Goal: Information Seeking & Learning: Learn about a topic

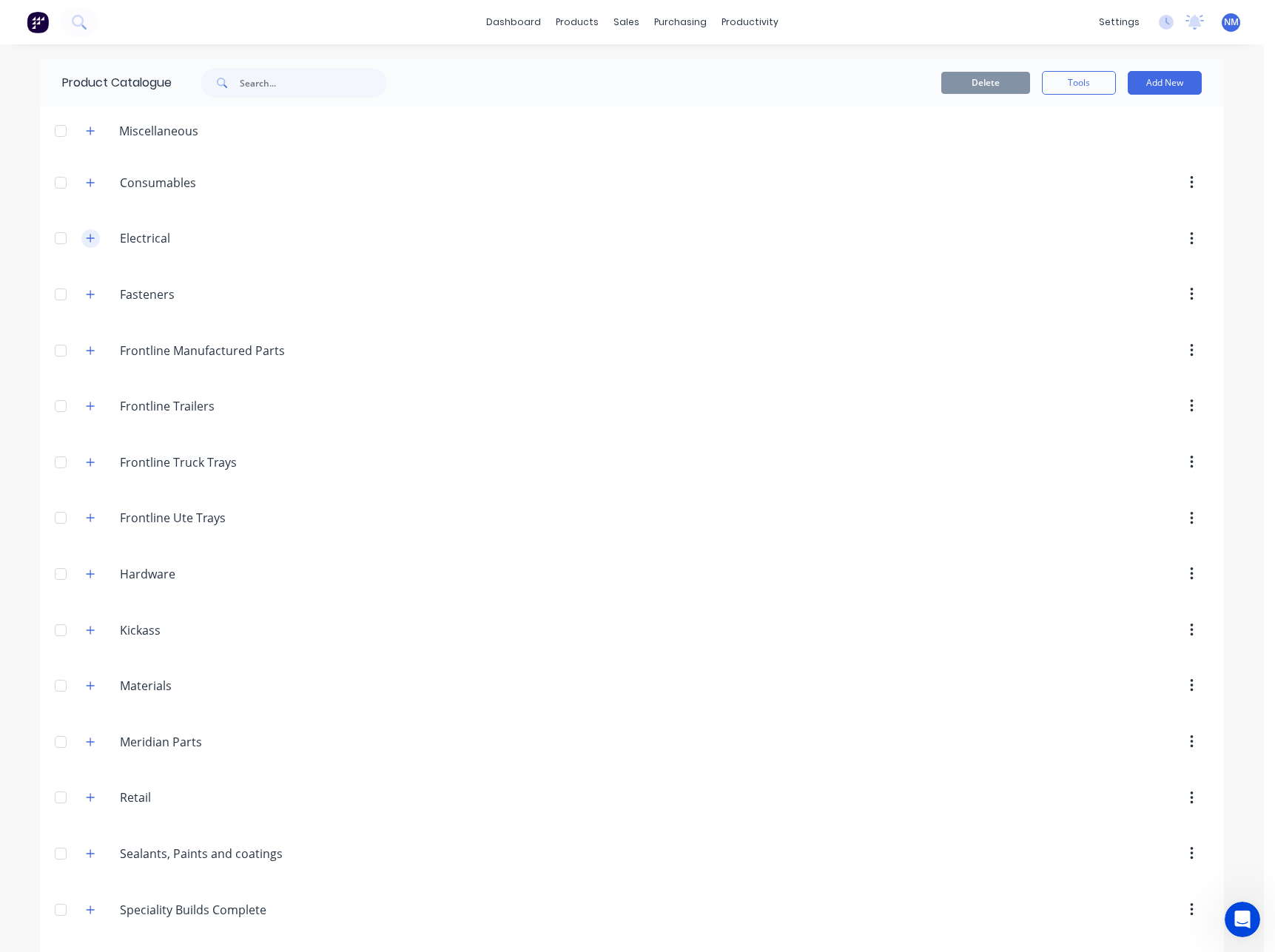
click at [86, 236] on icon "button" at bounding box center [90, 238] width 9 height 10
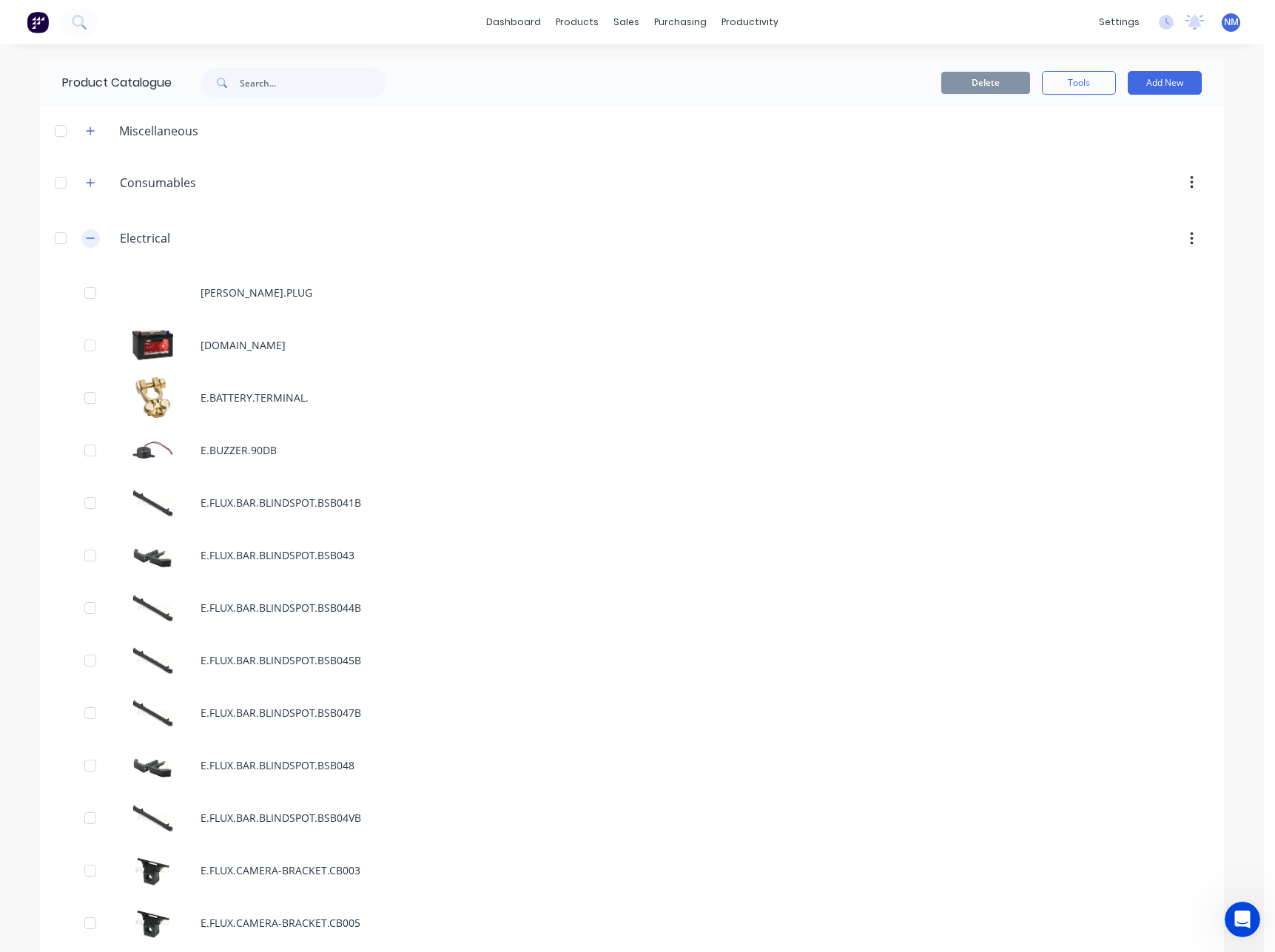
click at [86, 240] on icon "button" at bounding box center [90, 238] width 9 height 10
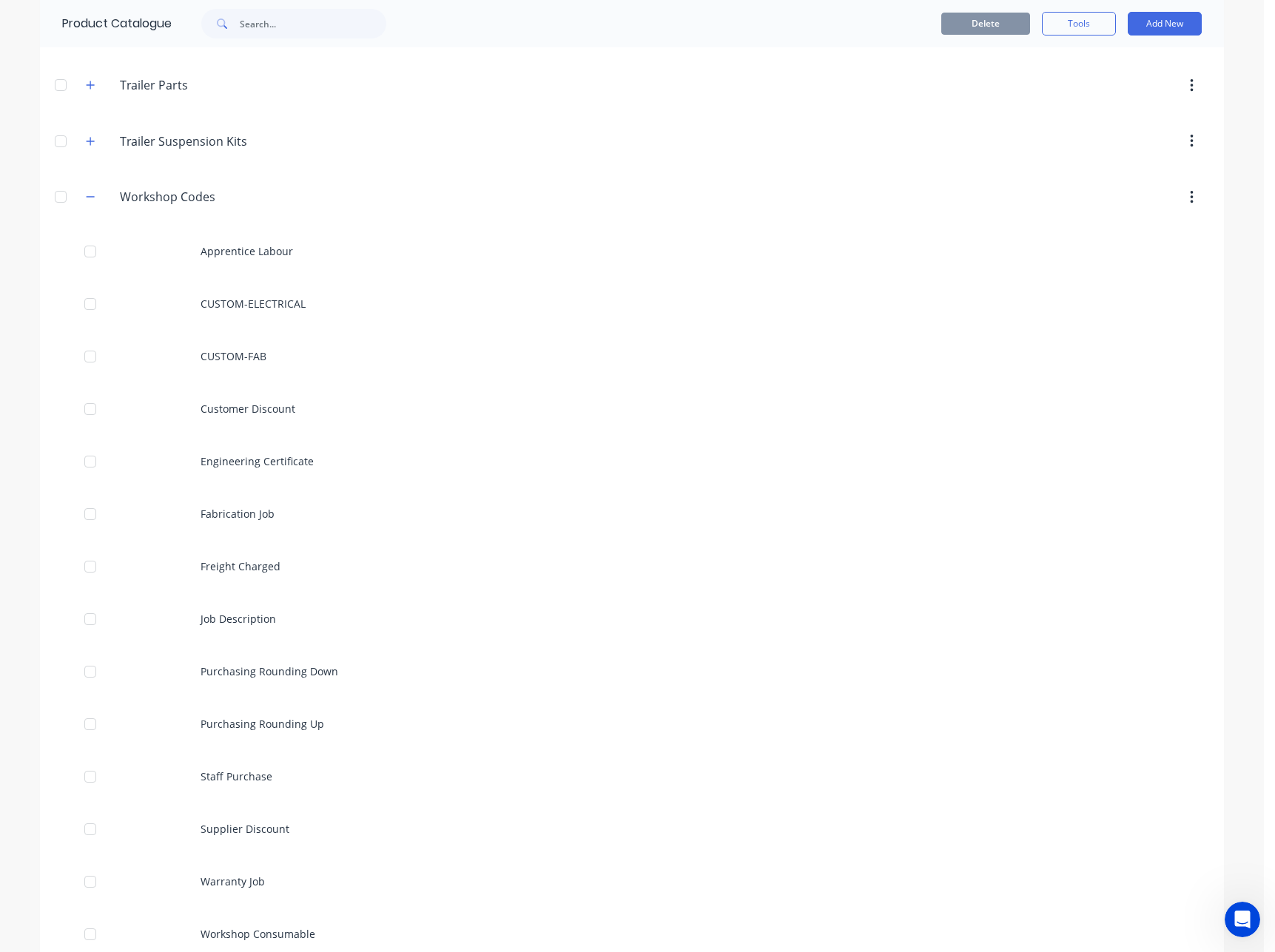
drag, startPoint x: 83, startPoint y: 202, endPoint x: 103, endPoint y: 245, distance: 47.4
click at [83, 203] on button "button" at bounding box center [91, 197] width 19 height 19
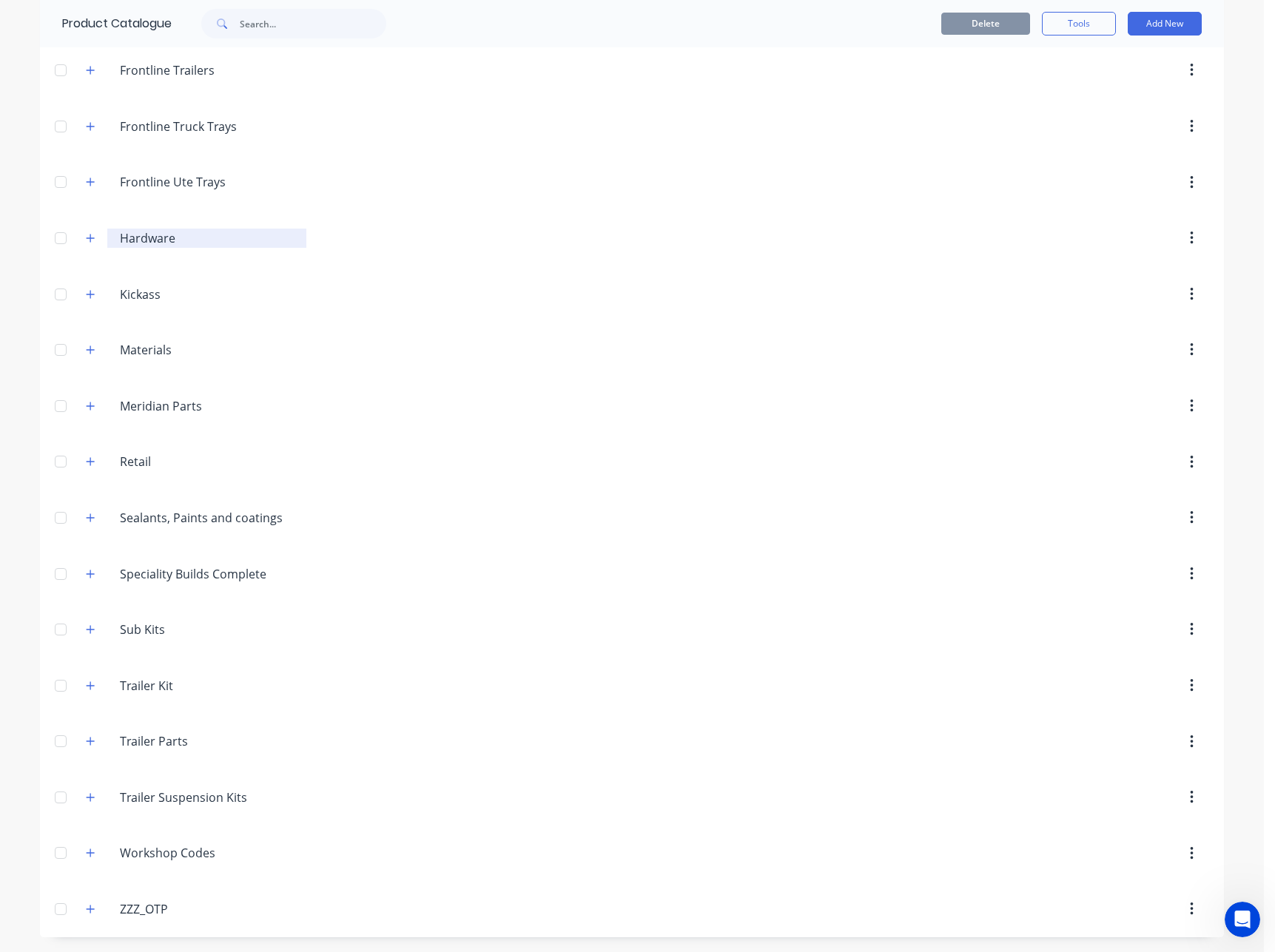
scroll to position [336, 0]
click at [88, 745] on icon "button" at bounding box center [90, 741] width 9 height 10
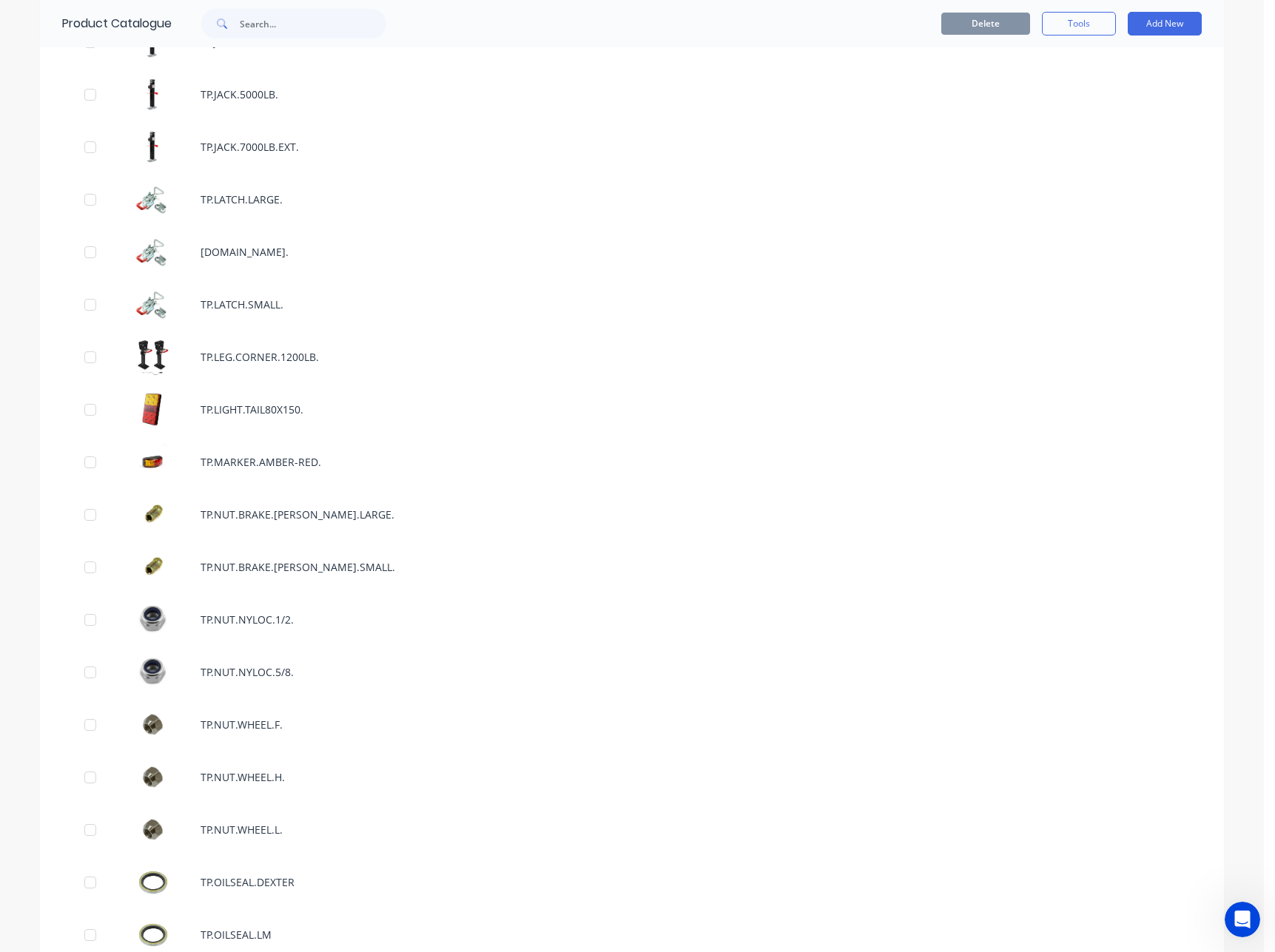
scroll to position [6900, 0]
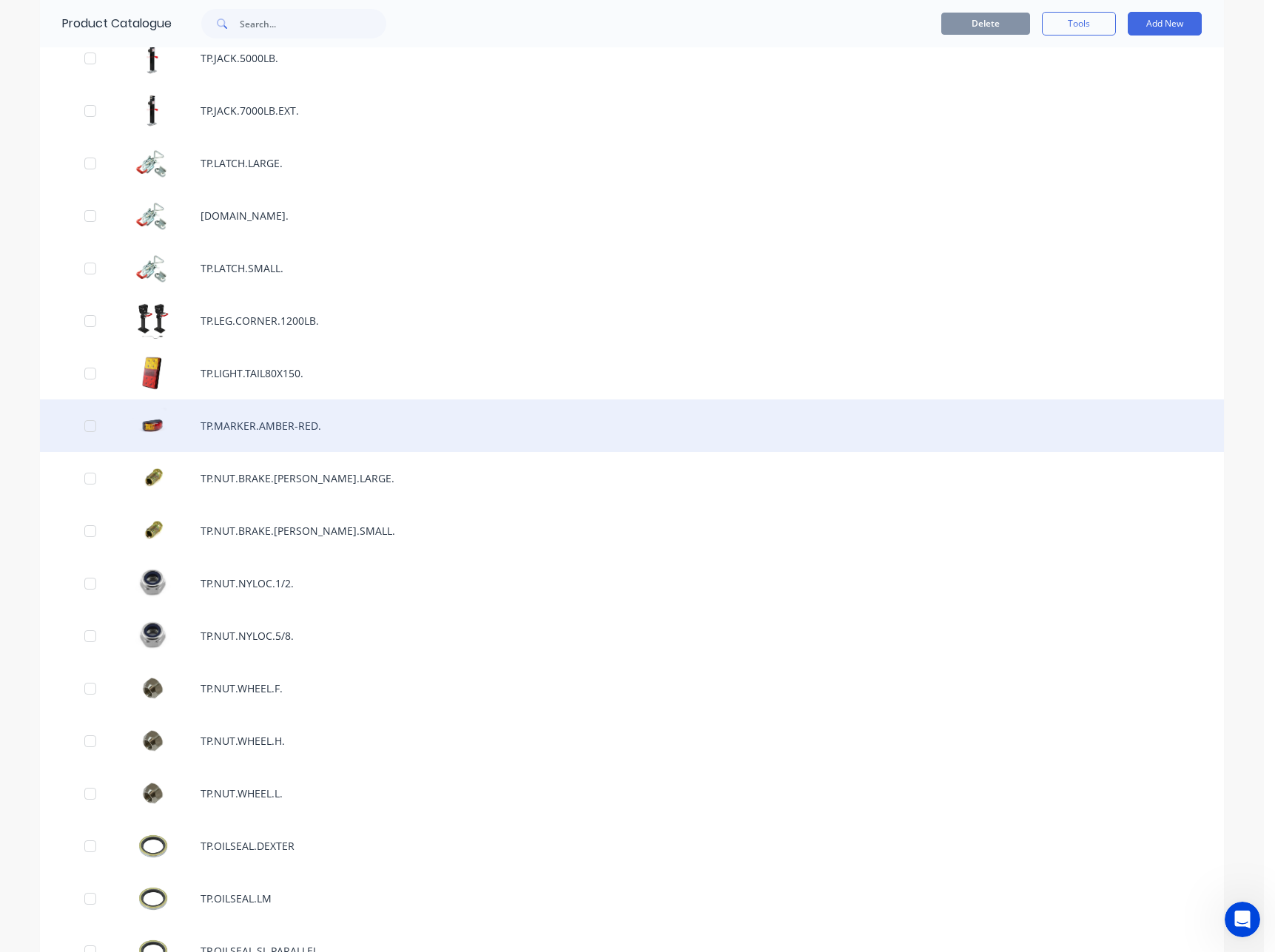
click at [293, 423] on div "TP.MARKER.AMBER-RED." at bounding box center [631, 425] width 1183 height 52
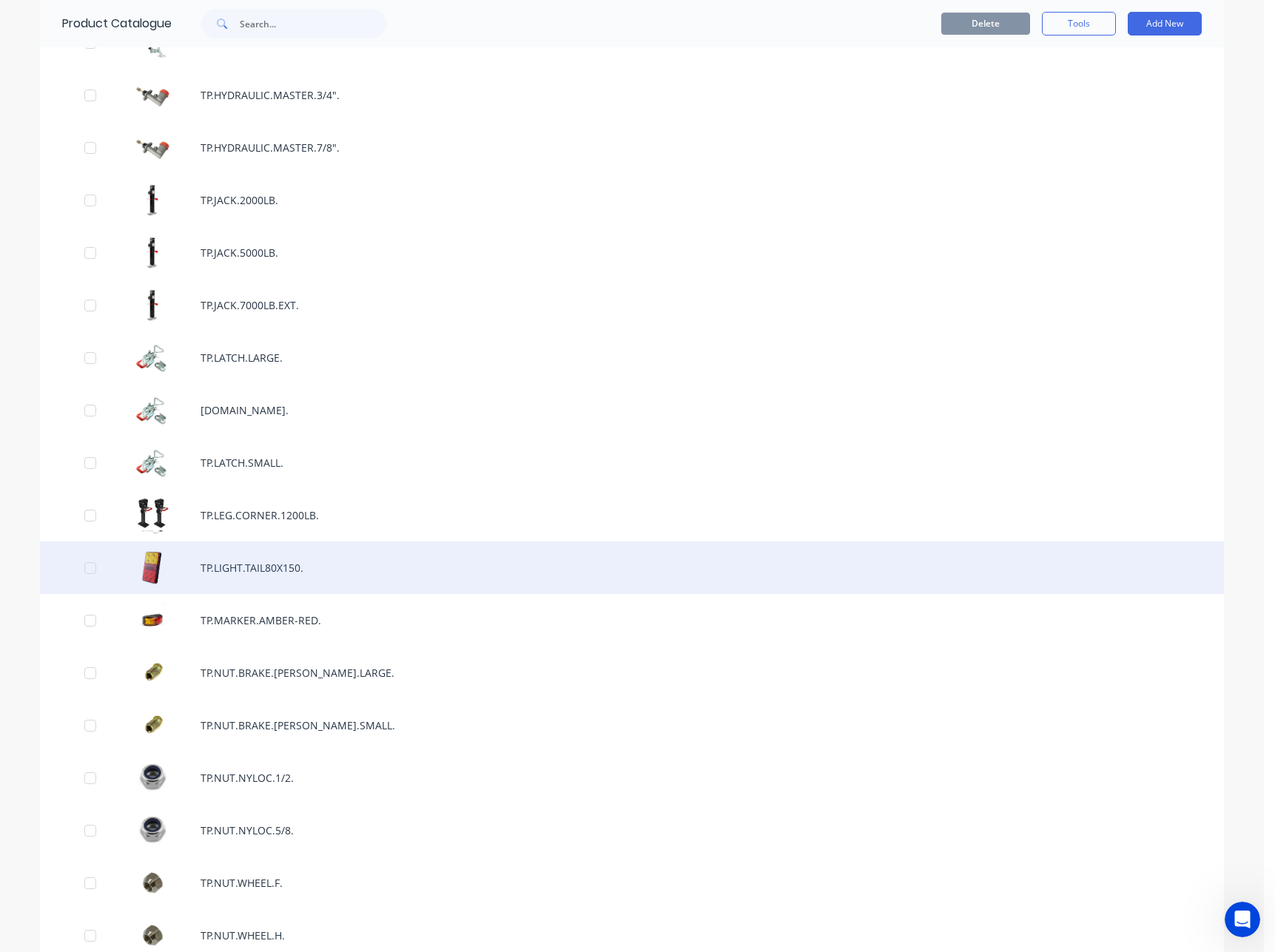
scroll to position [6699, 0]
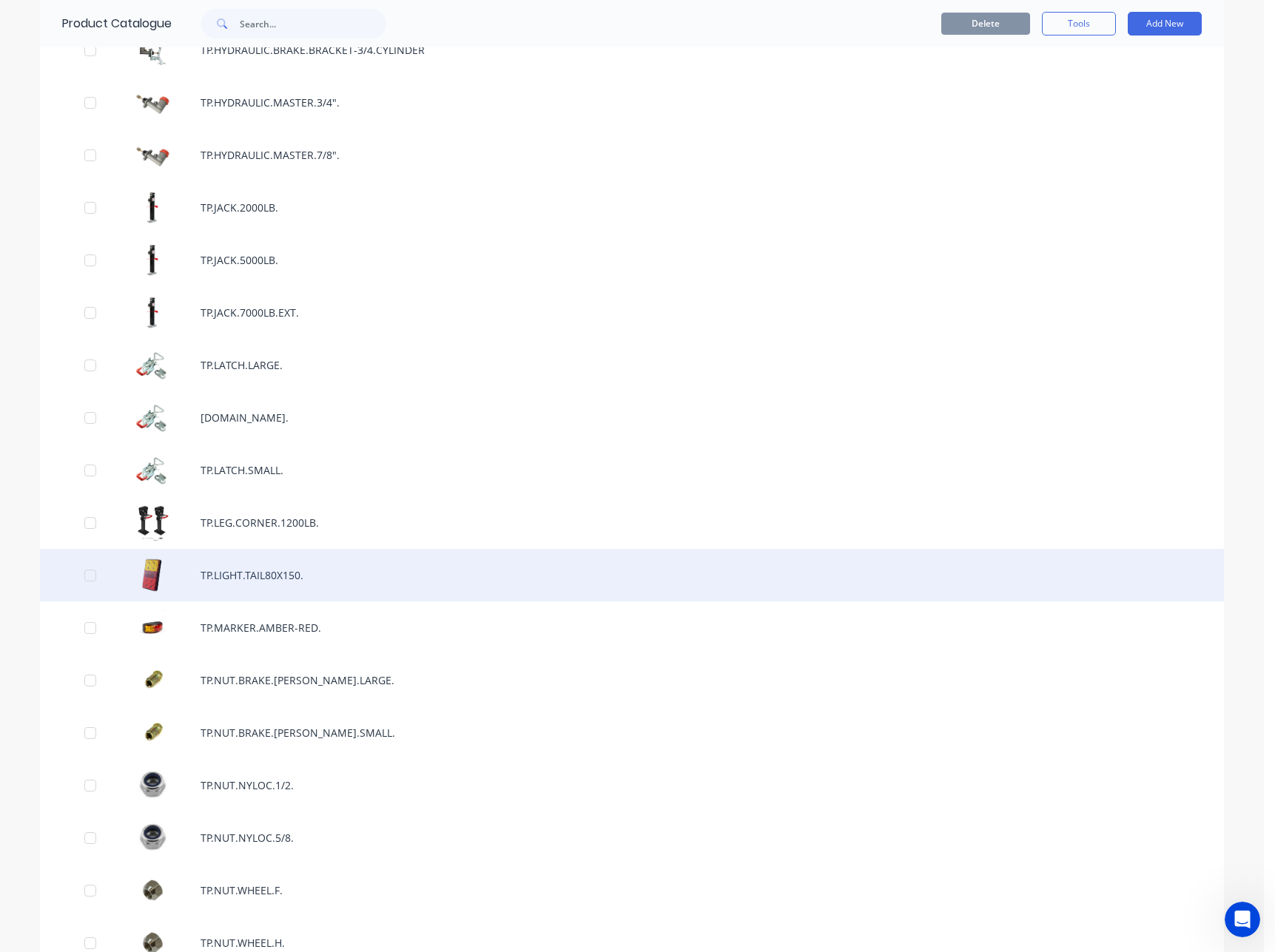
click at [264, 571] on div "TP.LIGHT.TAIL80X150." at bounding box center [631, 575] width 1183 height 52
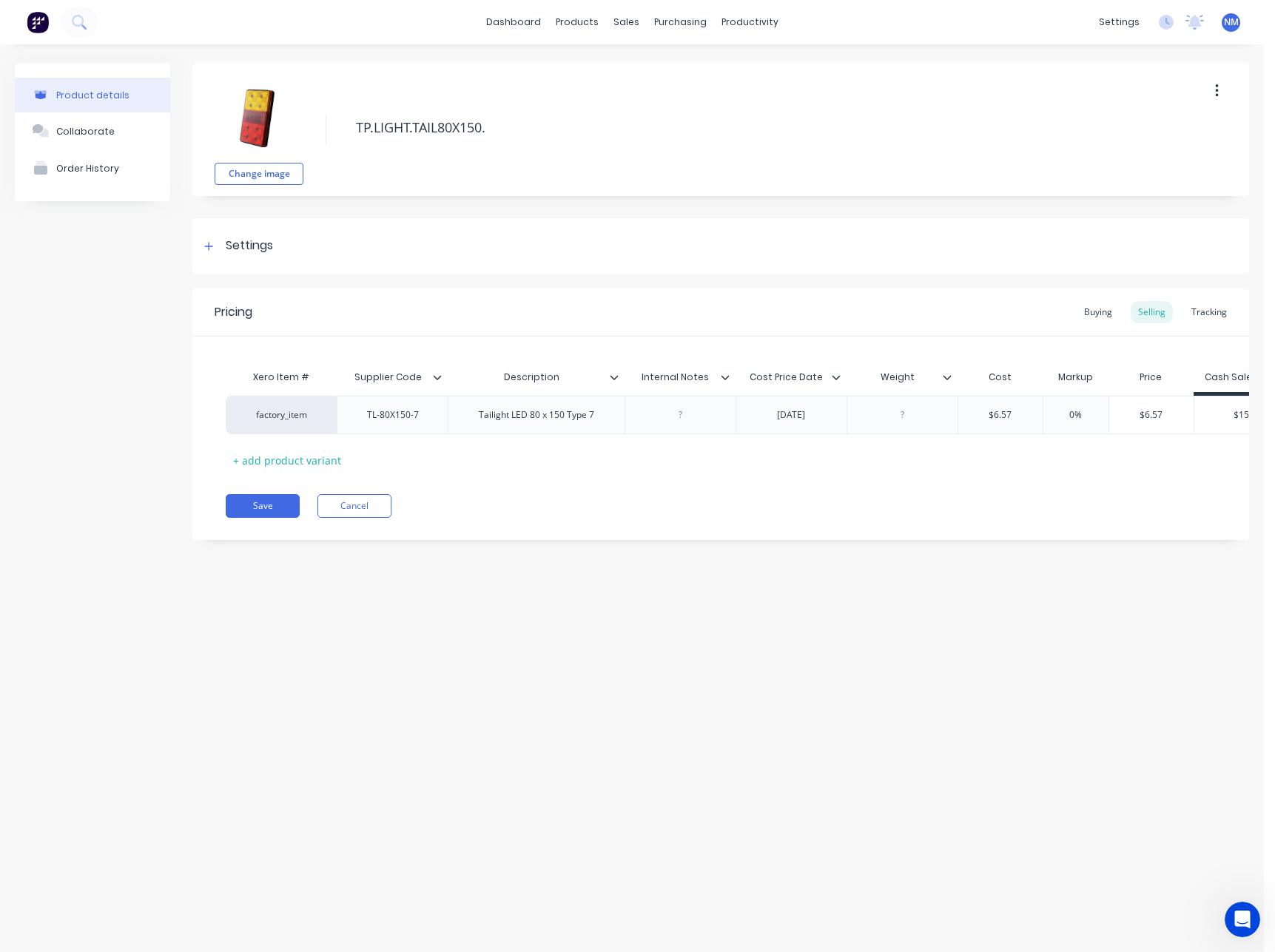
click at [259, 117] on img at bounding box center [259, 119] width 74 height 74
click at [257, 108] on img at bounding box center [259, 119] width 74 height 74
drag, startPoint x: 598, startPoint y: 418, endPoint x: 473, endPoint y: 417, distance: 125.0
click at [473, 417] on div "Tailight LED 80 x 150 Type 7" at bounding box center [536, 414] width 139 height 19
copy div "Tailight LED 80 x 150 Type 7"
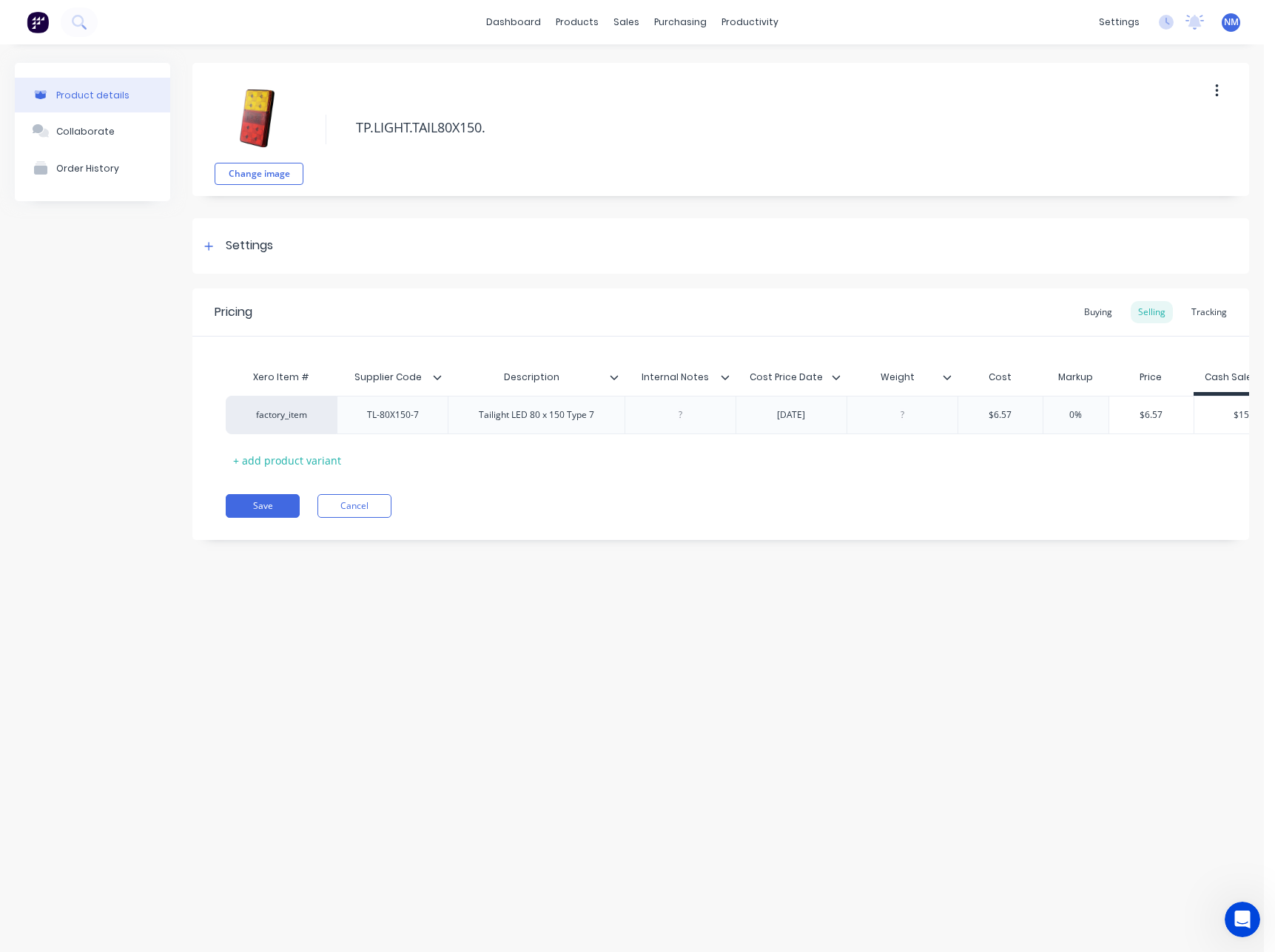
type textarea "x"
